Goal: Information Seeking & Learning: Learn about a topic

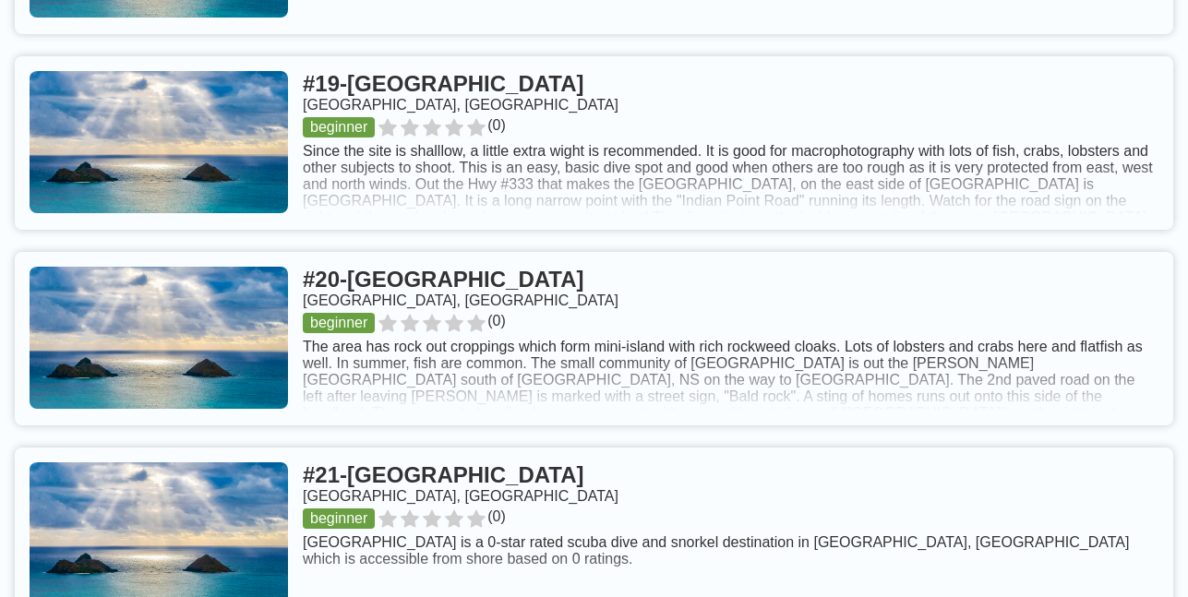
scroll to position [5168, 0]
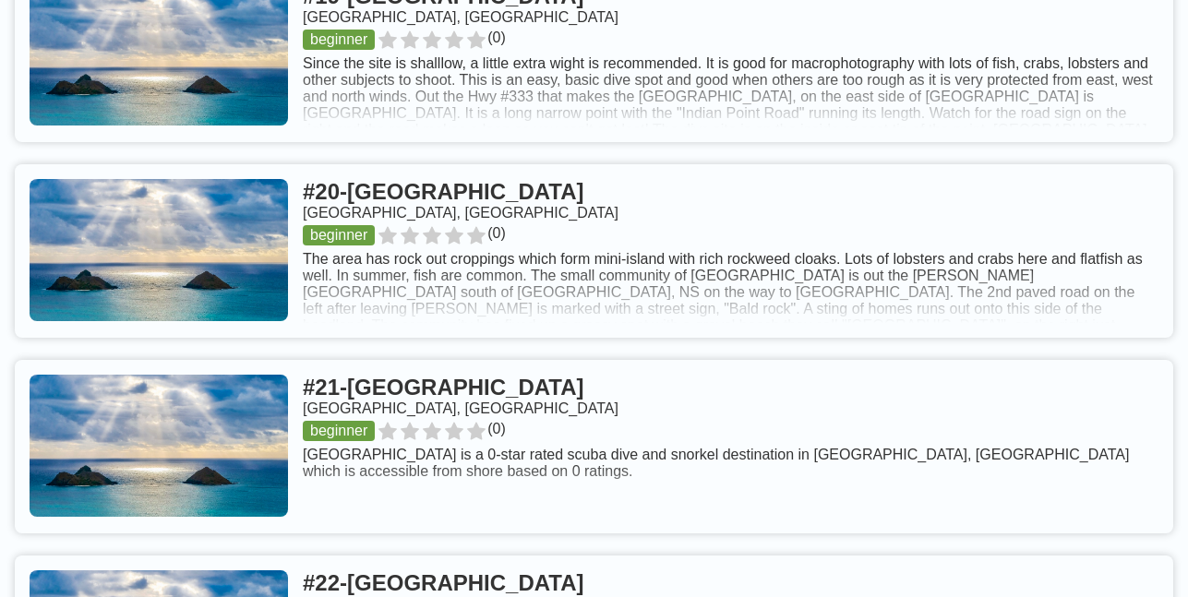
click at [287, 83] on link at bounding box center [594, 55] width 1158 height 173
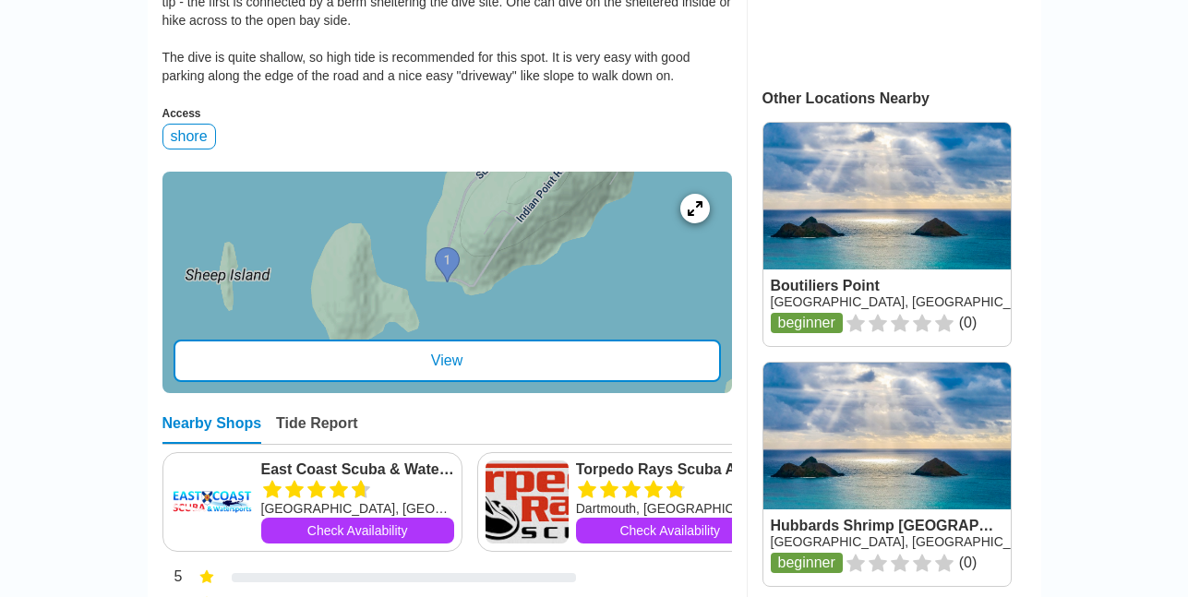
scroll to position [738, 0]
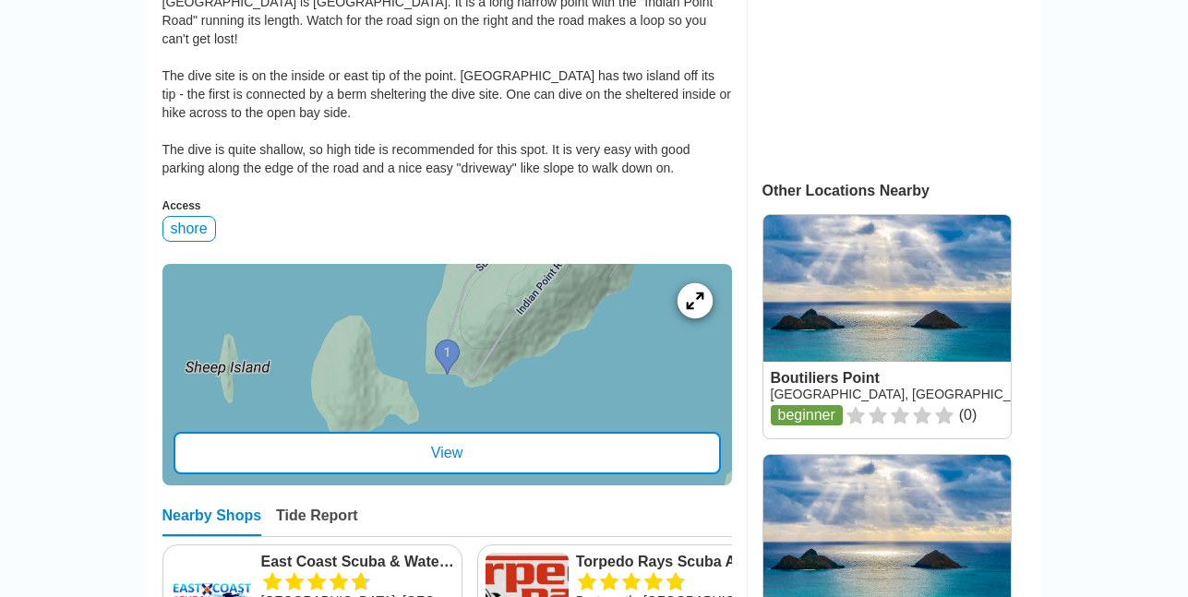
click at [692, 292] on icon at bounding box center [695, 301] width 18 height 18
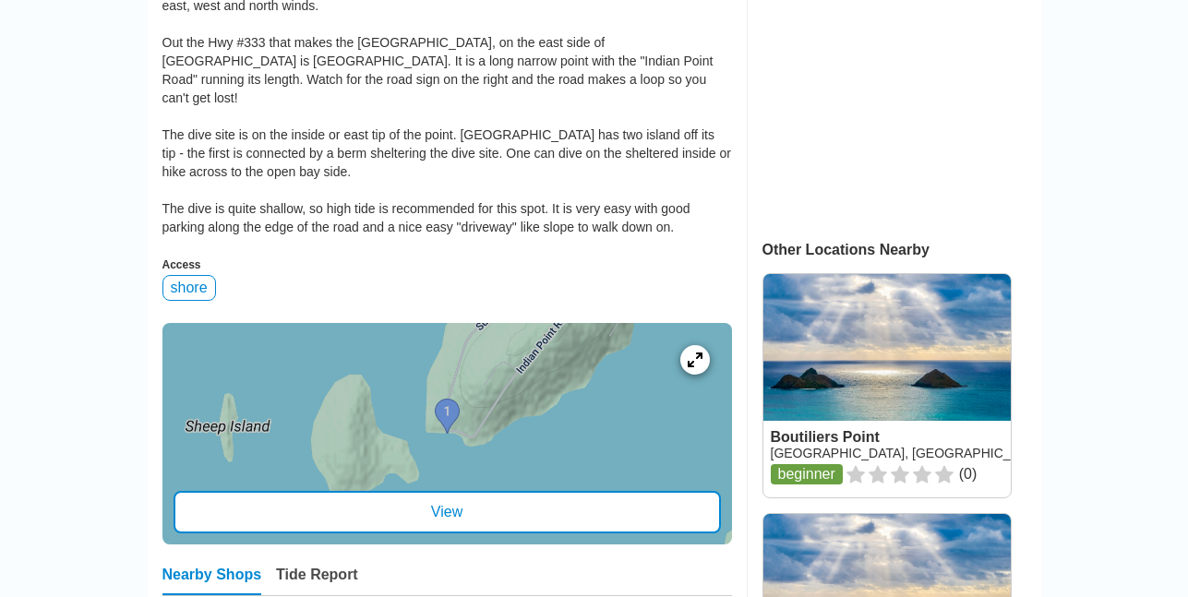
scroll to position [646, 0]
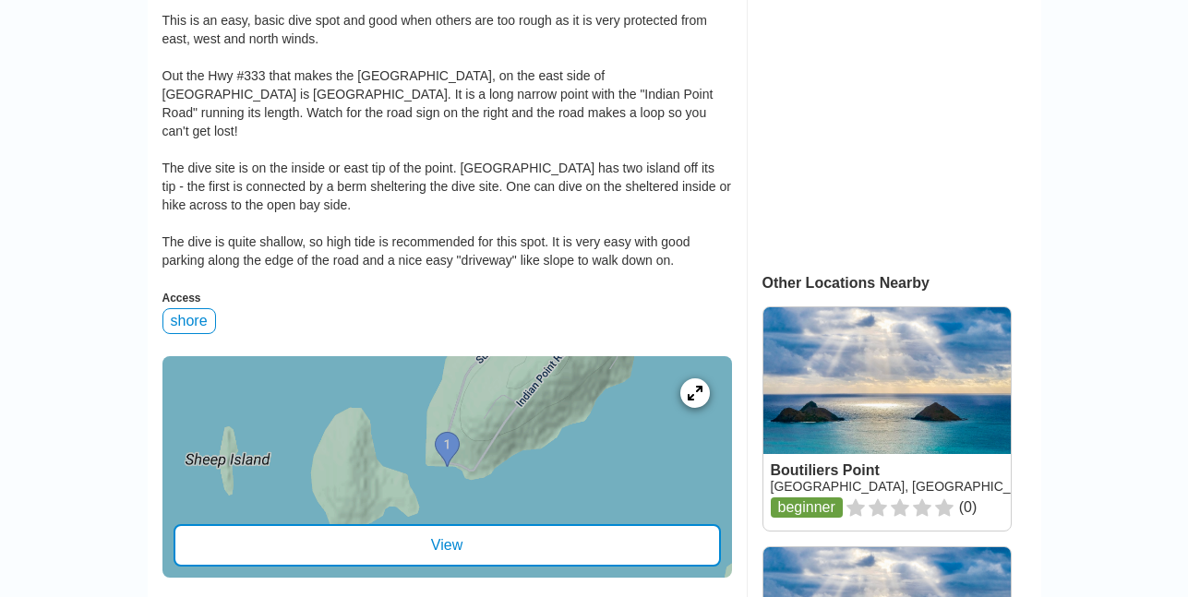
click at [197, 308] on div "shore" at bounding box center [189, 321] width 54 height 26
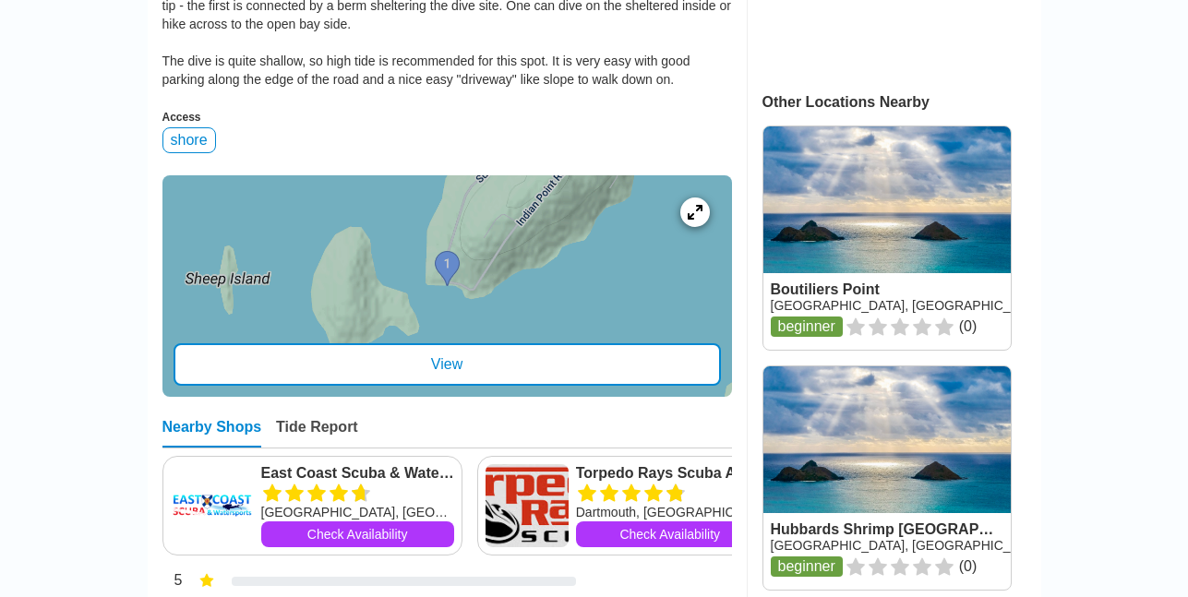
scroll to position [831, 0]
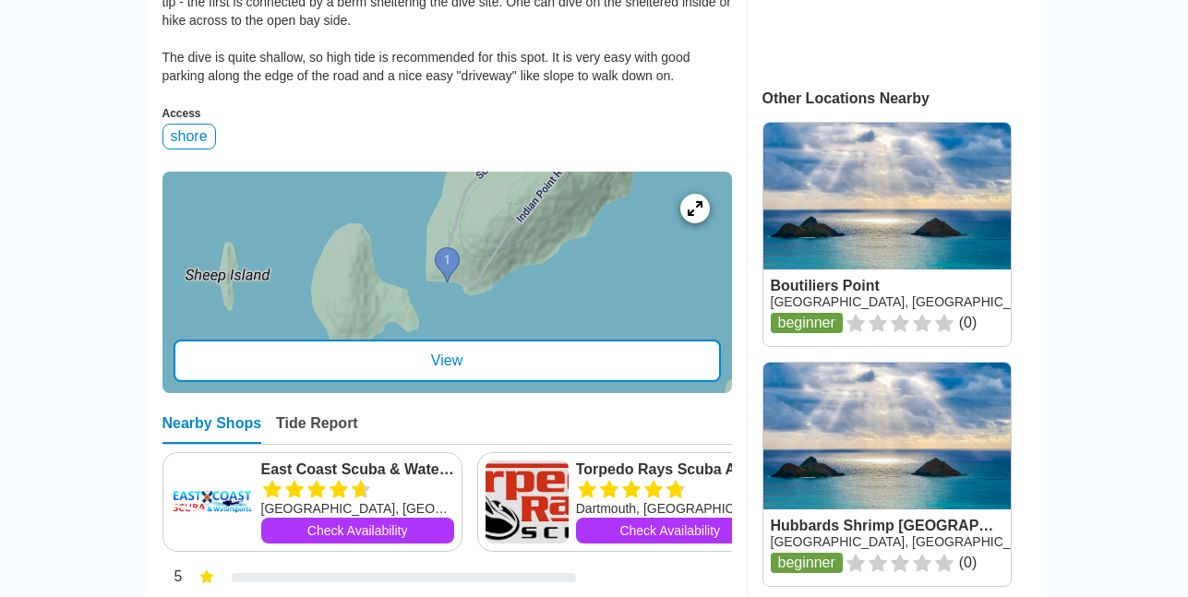
click at [578, 340] on div "View" at bounding box center [446, 361] width 547 height 42
click at [532, 354] on div "View" at bounding box center [446, 361] width 547 height 42
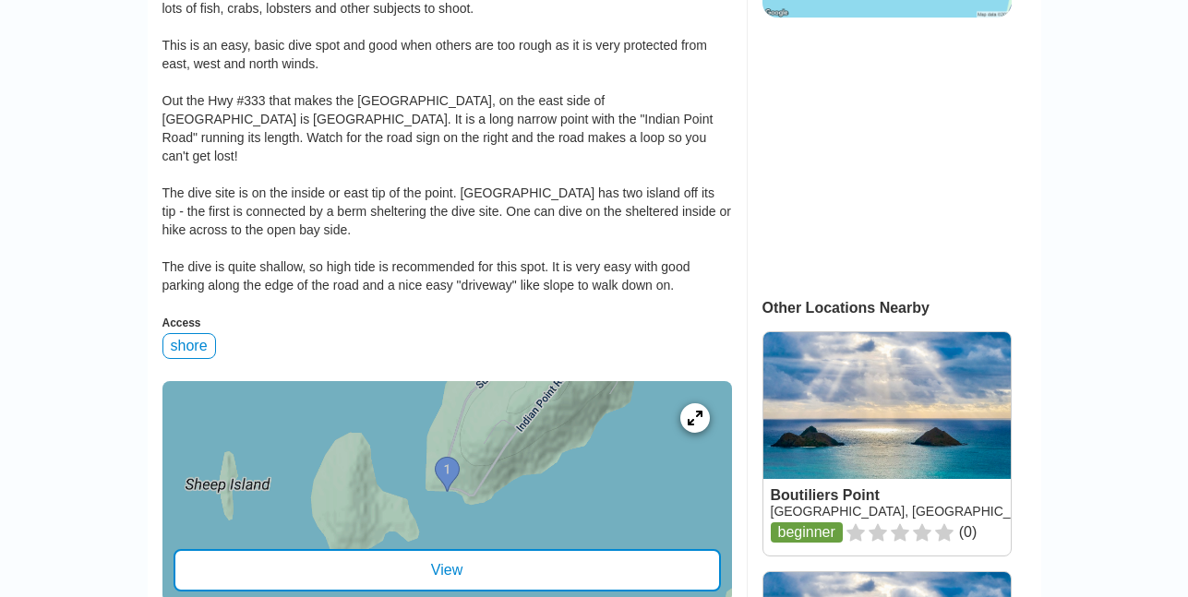
scroll to position [277, 0]
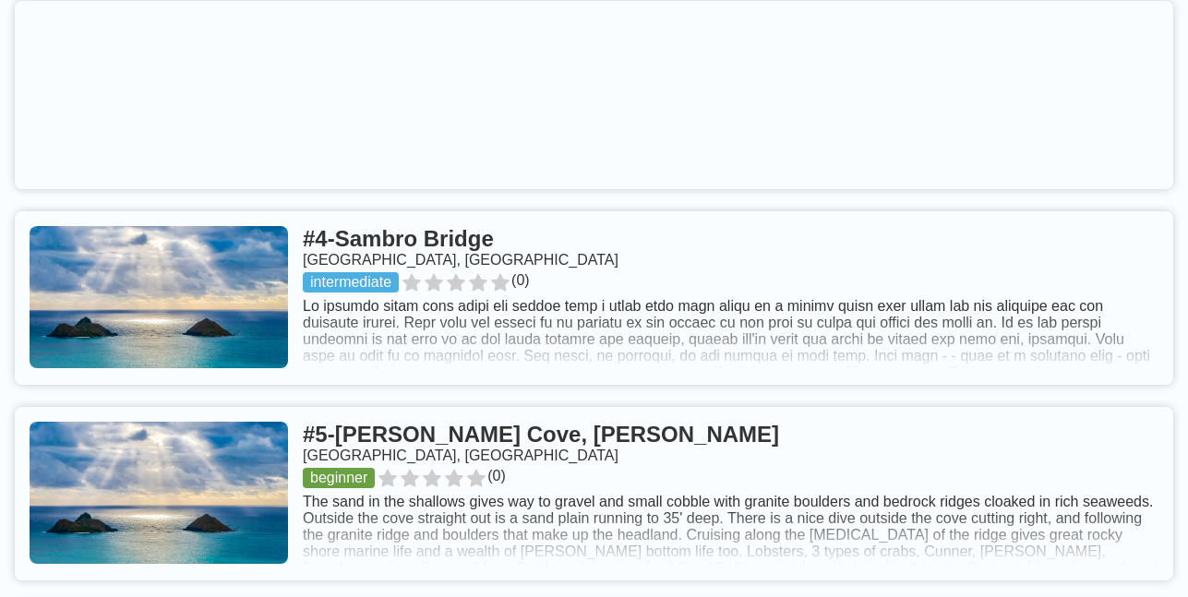
scroll to position [1661, 0]
